Goal: Task Accomplishment & Management: Use online tool/utility

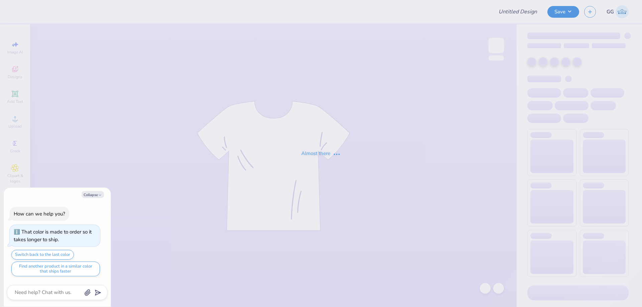
type textarea "x"
type input "FPS238802"
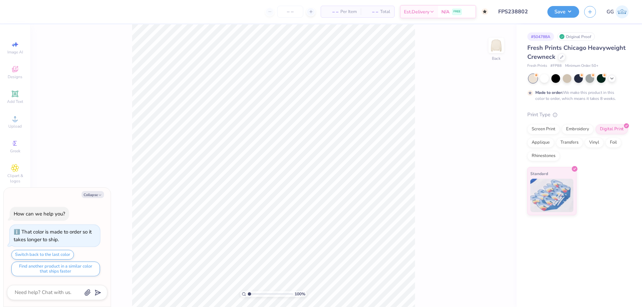
type textarea "x"
click at [111, 12] on icon at bounding box center [113, 10] width 5 height 5
